Goal: Task Accomplishment & Management: Manage account settings

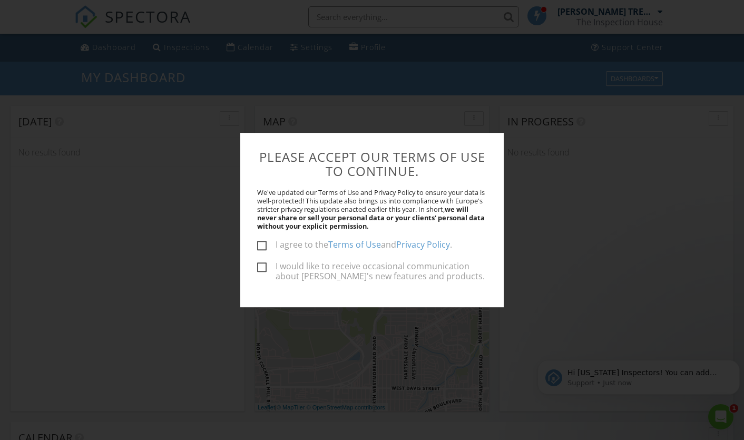
click at [265, 244] on label "I agree to the Terms of Use and Privacy Policy ." at bounding box center [354, 246] width 195 height 13
click at [264, 244] on input "I agree to the Terms of Use and Privacy Policy ." at bounding box center [260, 246] width 7 height 7
checkbox input "true"
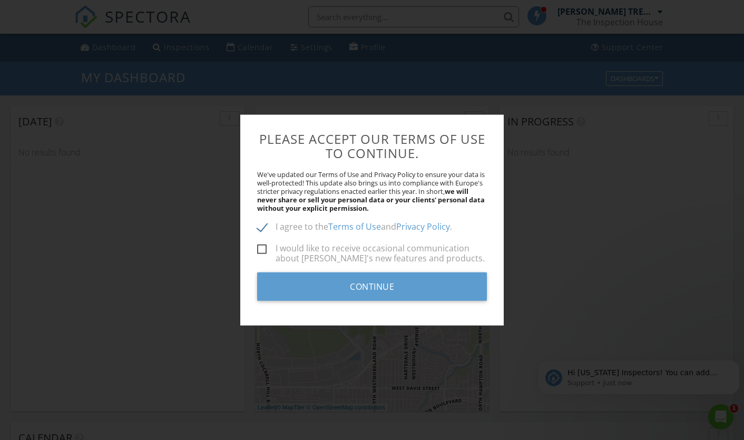
click at [263, 251] on label "I would like to receive occasional communication about Spectora's new features …" at bounding box center [372, 249] width 230 height 13
click at [263, 251] on input "I would like to receive occasional communication about Spectora's new features …" at bounding box center [260, 250] width 7 height 7
checkbox input "true"
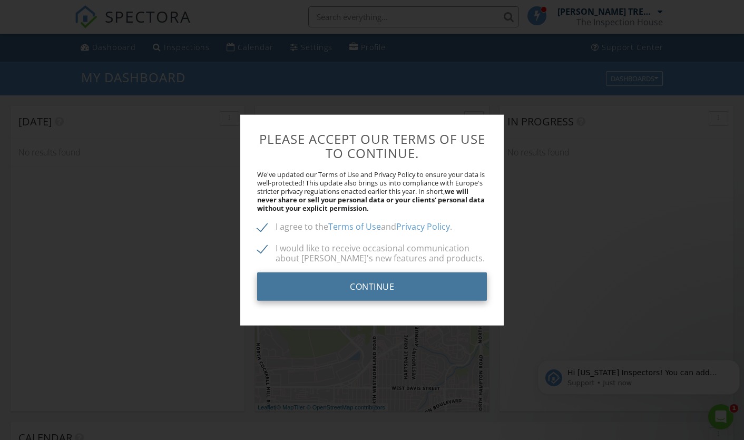
click at [363, 283] on input "Continue" at bounding box center [372, 287] width 230 height 28
